Goal: Transaction & Acquisition: Book appointment/travel/reservation

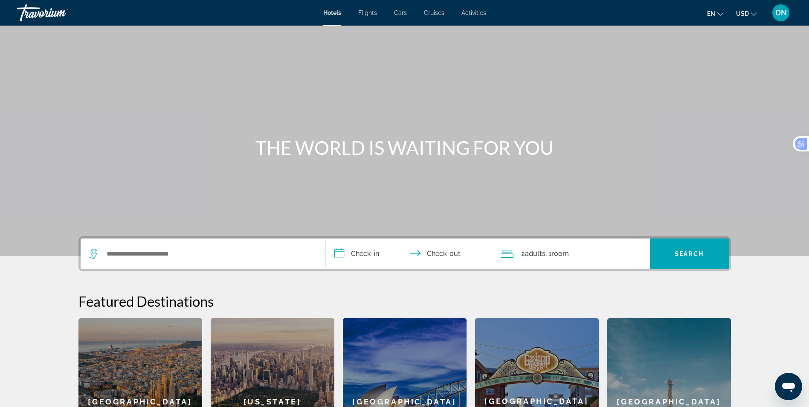
click at [364, 13] on span "Flights" at bounding box center [367, 12] width 19 height 7
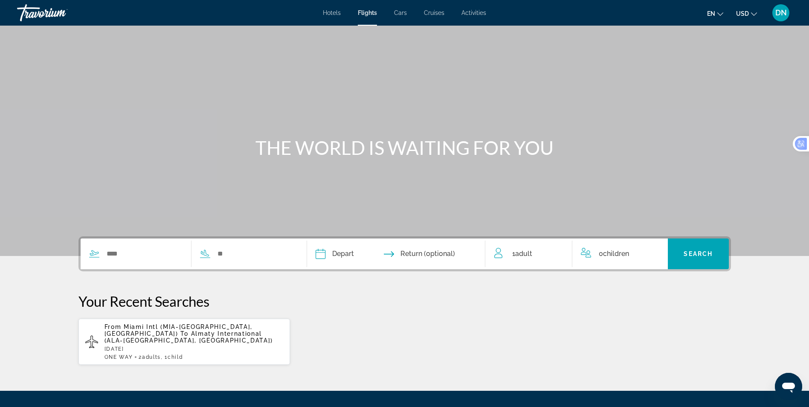
click at [182, 335] on span "Almaty International (ALA-[GEOGRAPHIC_DATA], [GEOGRAPHIC_DATA])" at bounding box center [189, 337] width 169 height 14
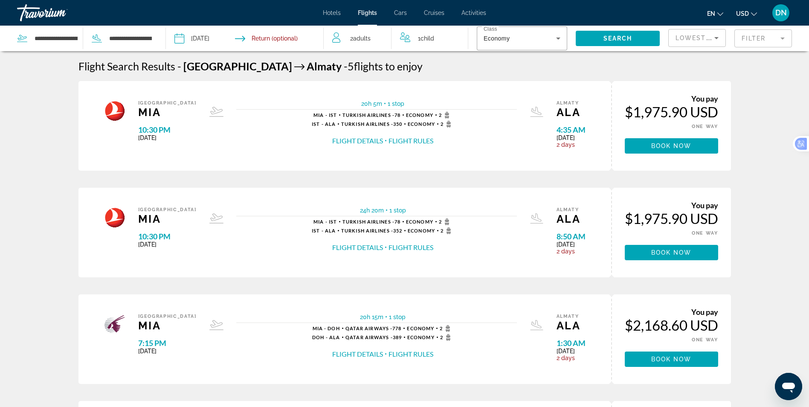
click at [389, 142] on button "Flight Rules" at bounding box center [411, 140] width 45 height 9
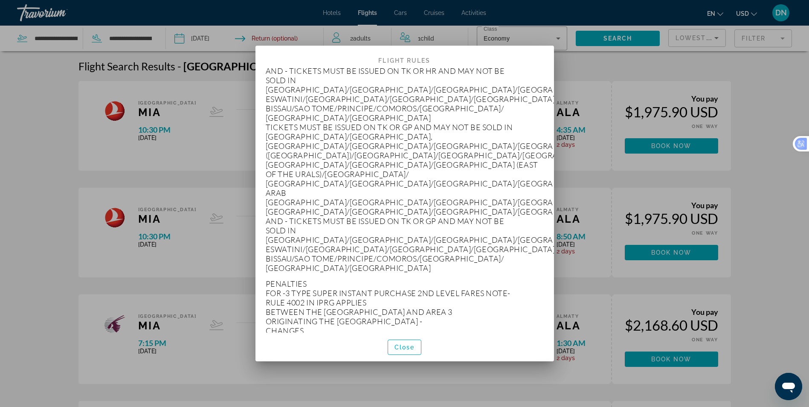
scroll to position [1878, 0]
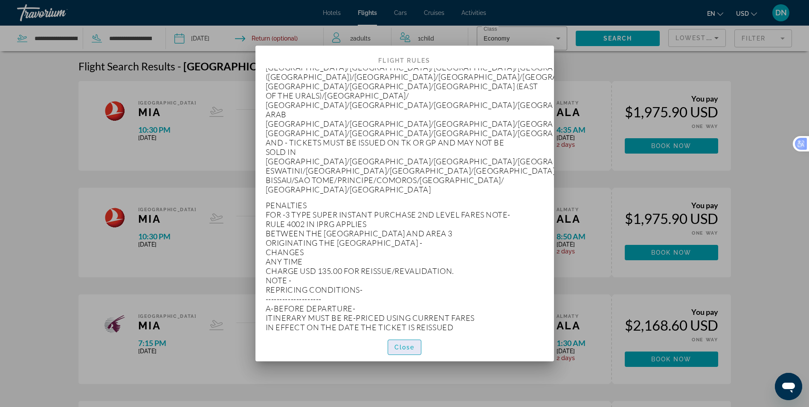
click at [415, 351] on span "Close" at bounding box center [405, 347] width 20 height 7
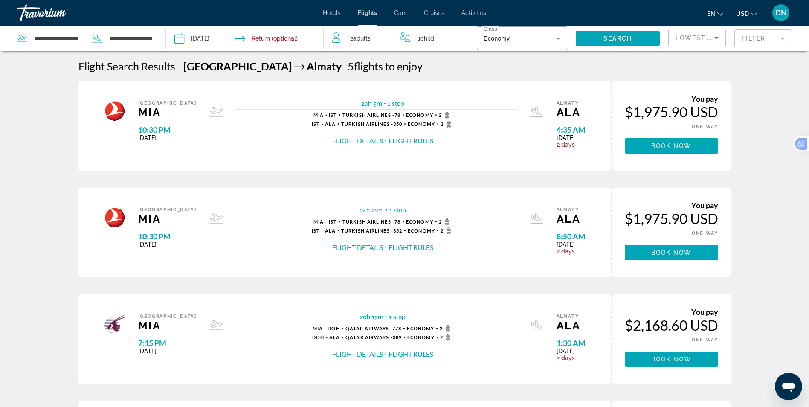
click at [357, 143] on button "Flight Details" at bounding box center [357, 140] width 51 height 9
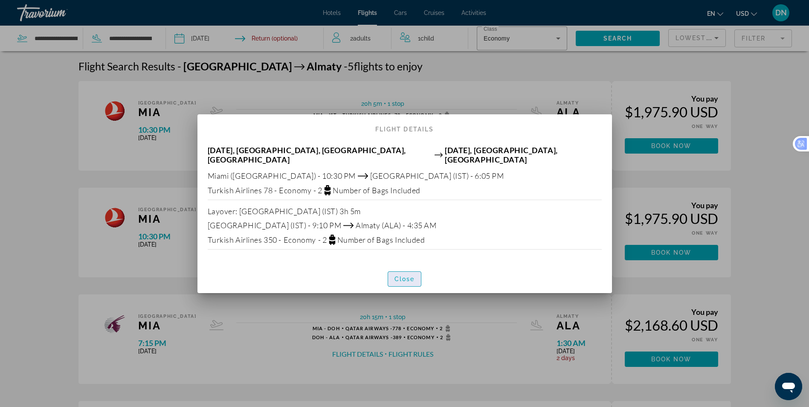
click at [404, 276] on span "Close" at bounding box center [405, 279] width 20 height 7
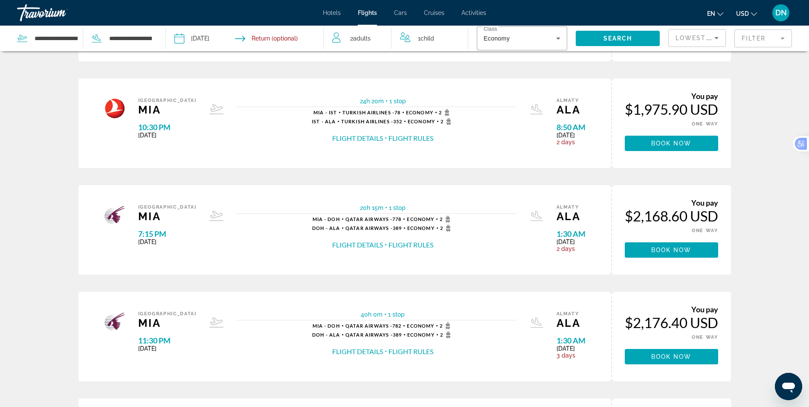
scroll to position [0, 0]
